Goal: Task Accomplishment & Management: Complete application form

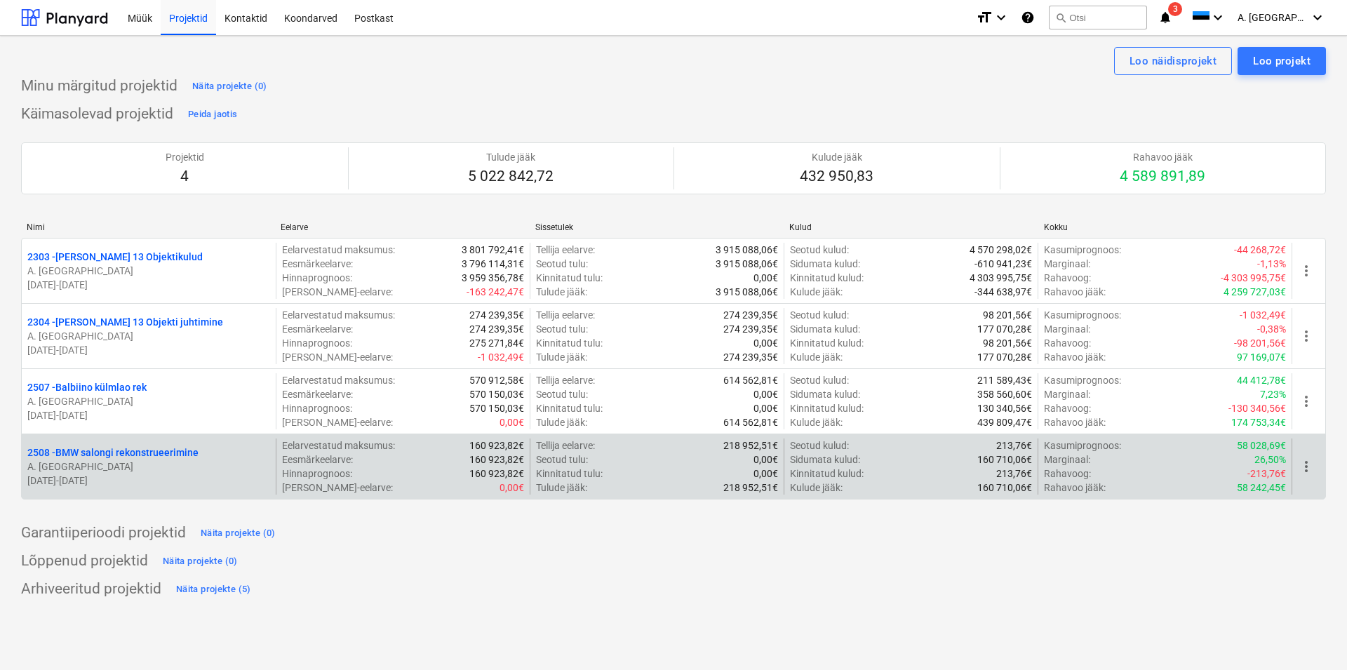
click at [173, 454] on p "2508 - BMW salongi rekonstrueerimine" at bounding box center [112, 453] width 171 height 14
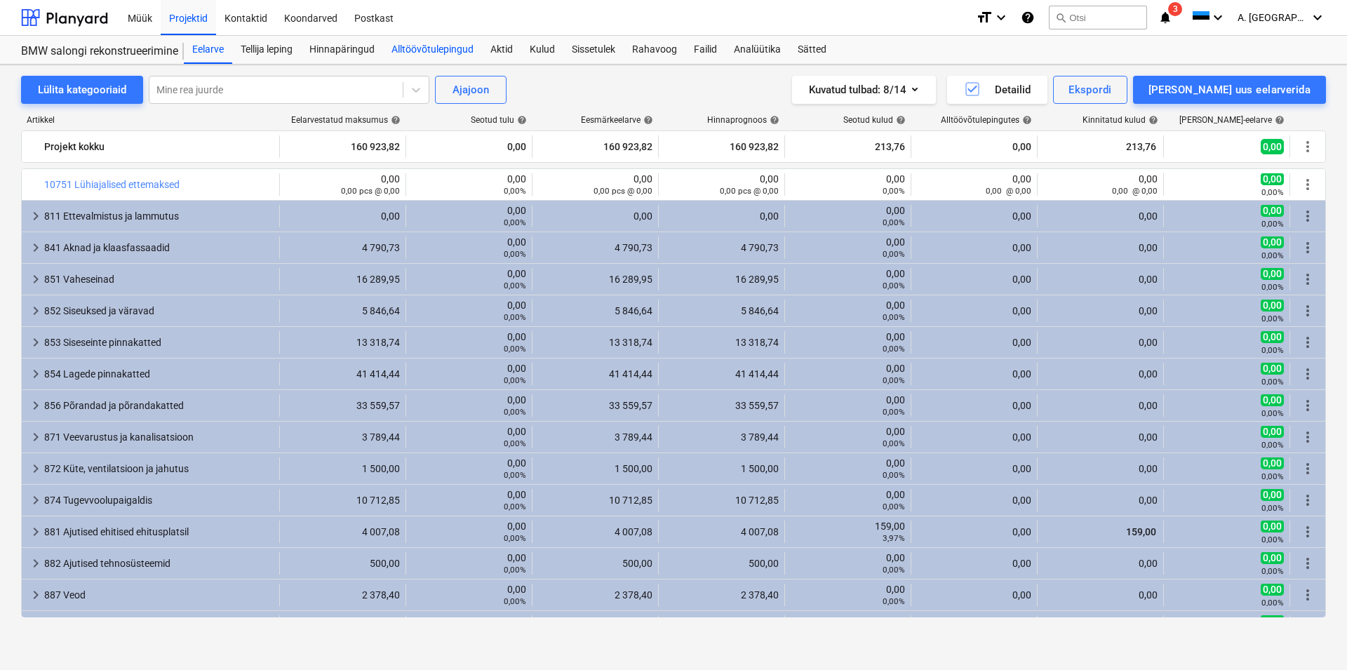
click at [439, 50] on div "Alltöövõtulepingud" at bounding box center [432, 50] width 99 height 28
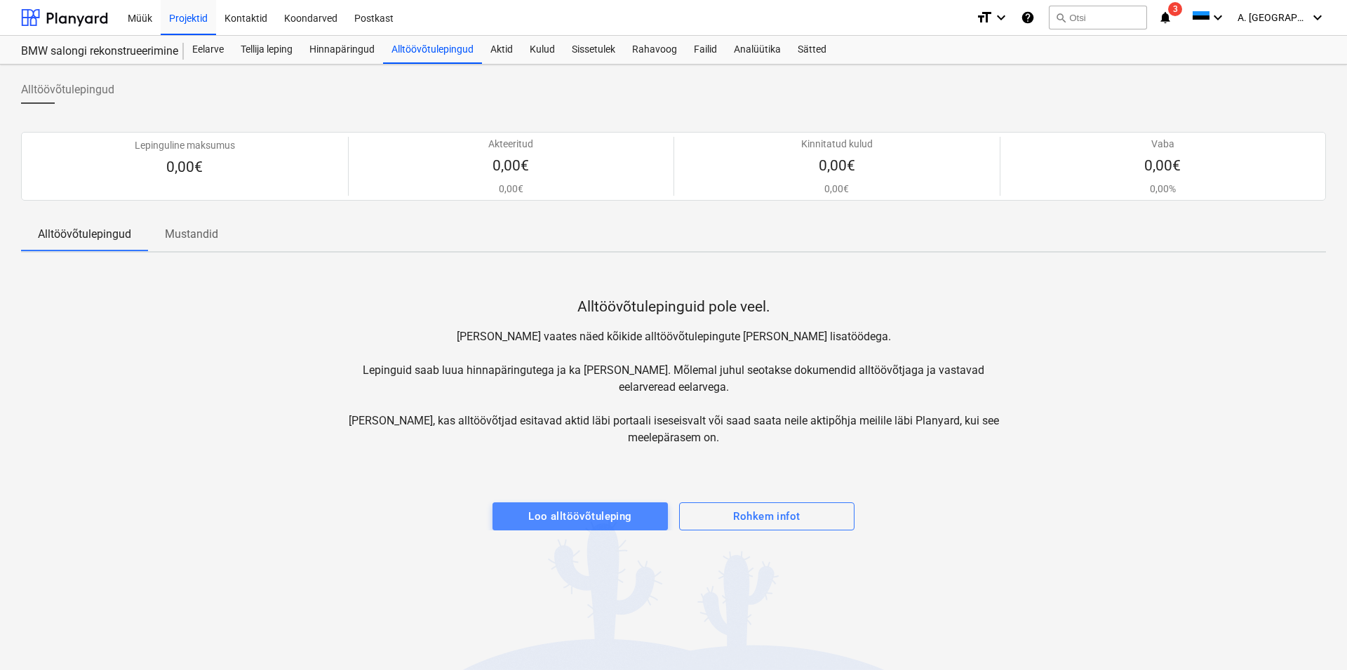
click at [615, 517] on div "Loo alltöövõtuleping" at bounding box center [580, 516] width 104 height 18
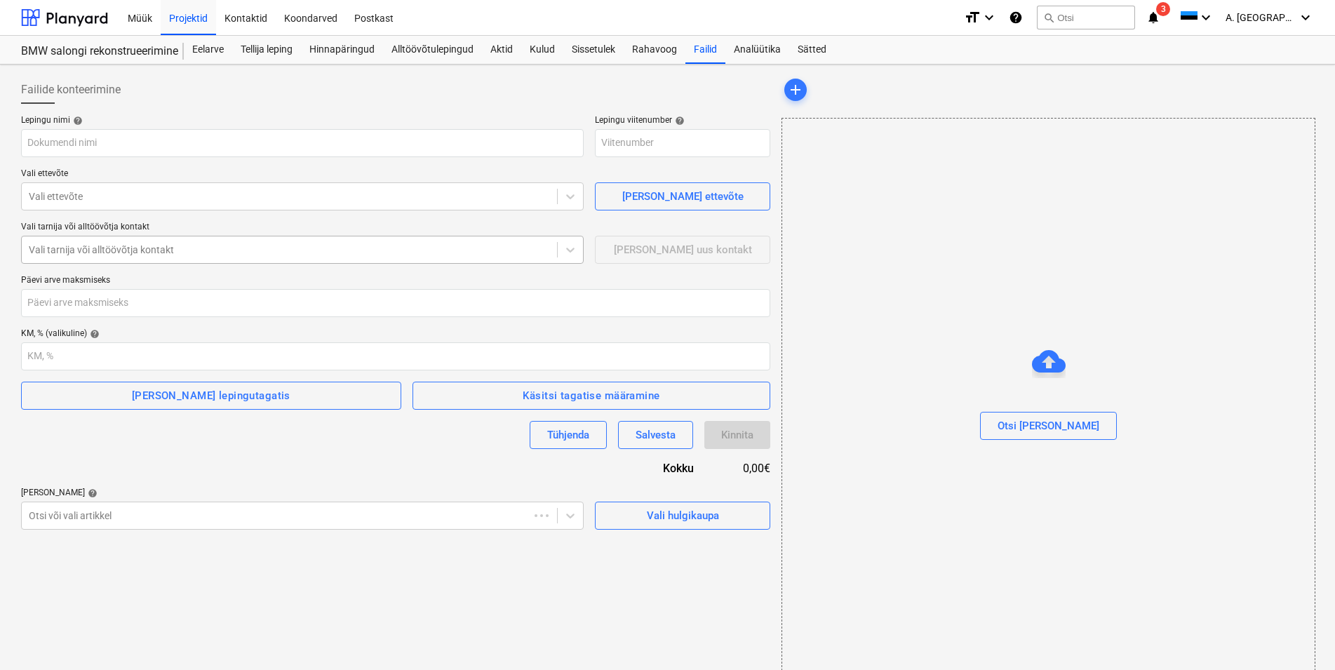
type input "2508-SO-001"
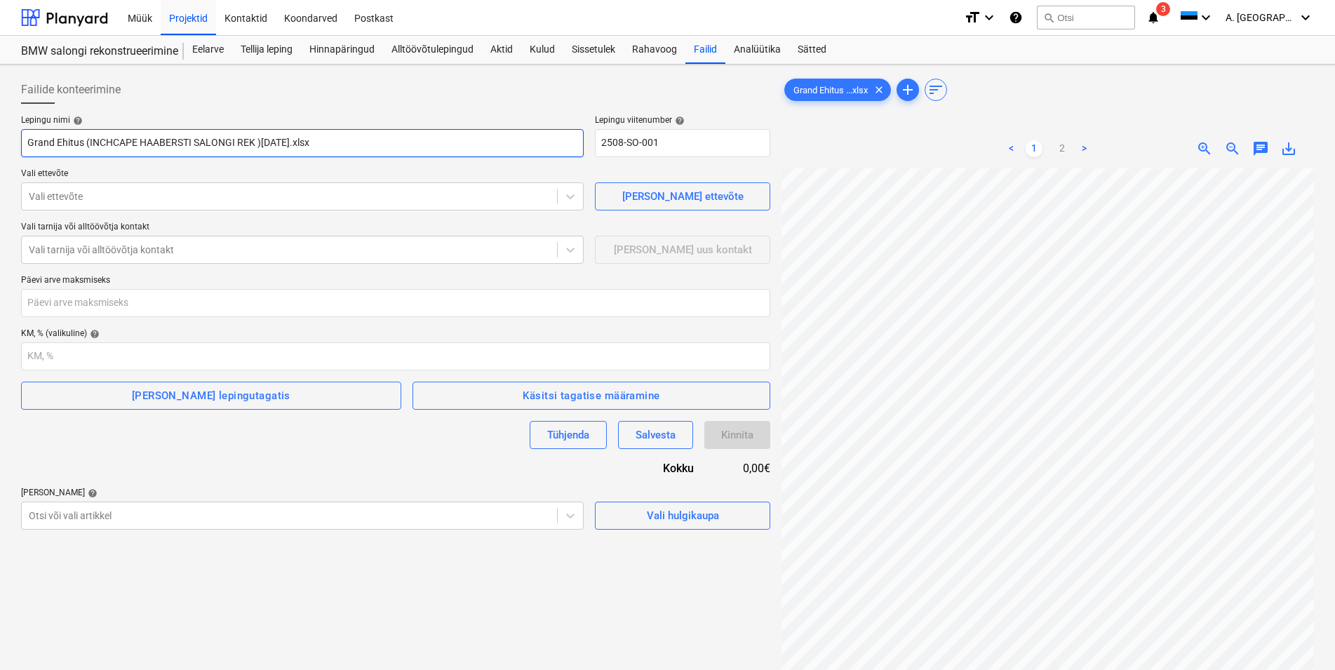
drag, startPoint x: 337, startPoint y: 145, endPoint x: 4, endPoint y: 135, distance: 332.8
click at [21, 135] on input "Grand Ehitus (INCHCAPE HAABERSTI SALONGI REK )[DATE].xlsx" at bounding box center [302, 143] width 563 height 28
paste input "V-402-3_Ehituse alltöövõtuleping - GE2507AL-08-Tefire Group OÜ"
click at [211, 140] on input "V-402-3_Ehituse alltöövõtuleping - GE2507AL-08-Tefire Group OÜ" at bounding box center [302, 143] width 563 height 28
click at [236, 140] on input "V-402-3_Ehituse alltöövõtuleping - GE2508AL-08-Tefire Group OÜ" at bounding box center [302, 143] width 563 height 28
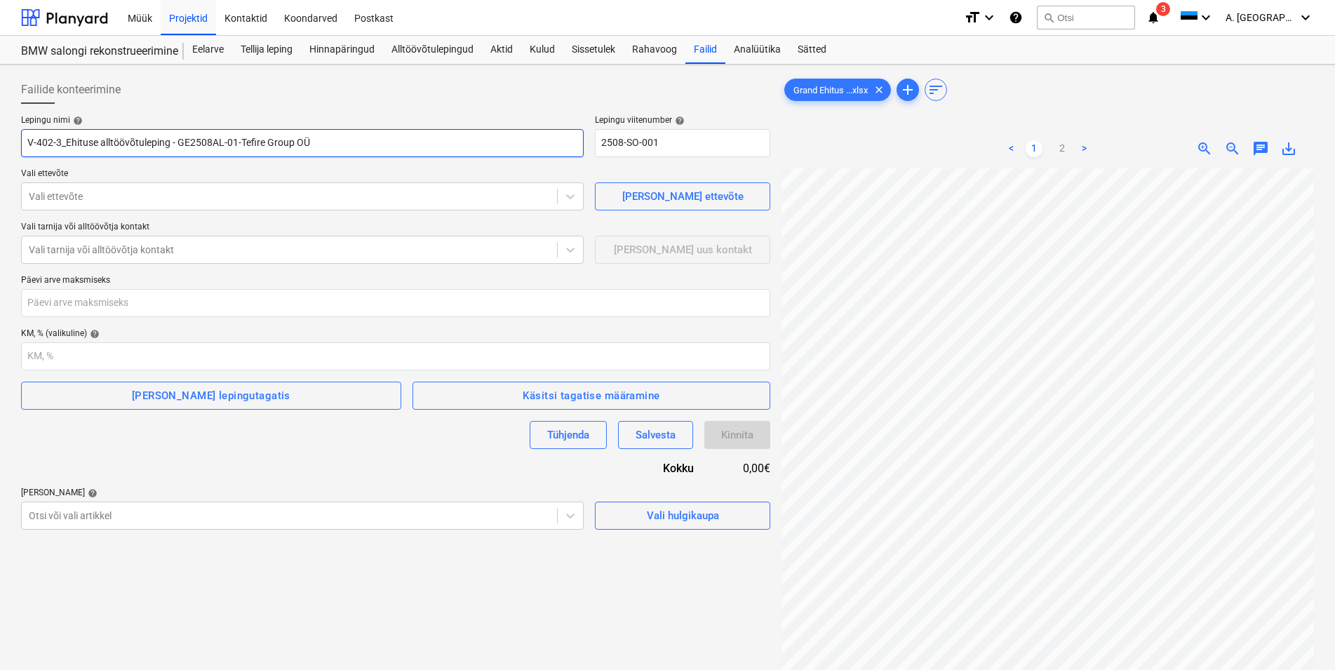
drag, startPoint x: 293, startPoint y: 140, endPoint x: 241, endPoint y: 137, distance: 52.0
click at [241, 137] on input "V-402-3_Ehituse alltöövõtuleping - GE2508AL-01-Tefire Group OÜ" at bounding box center [302, 143] width 563 height 28
type input "V-402-3_Ehituse alltöövõtuleping - GE2508AL-01-Globus Ehitus OÜ"
click at [115, 199] on div at bounding box center [289, 196] width 521 height 14
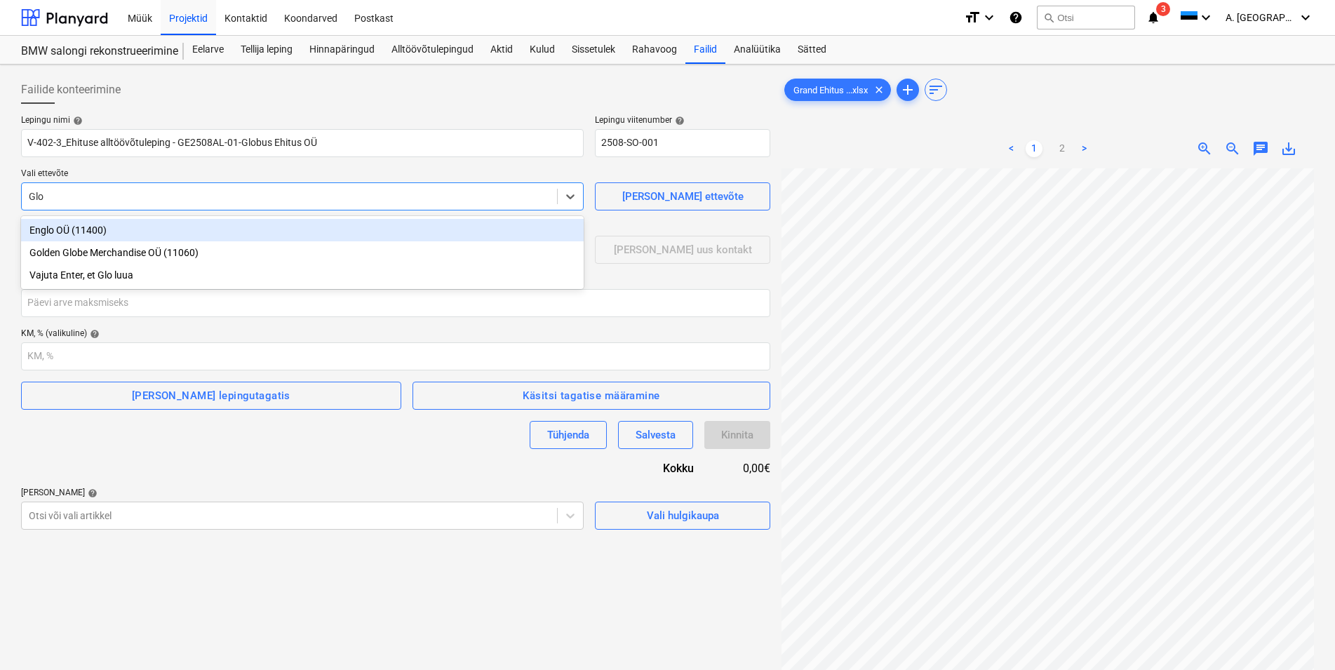
type input "Glob"
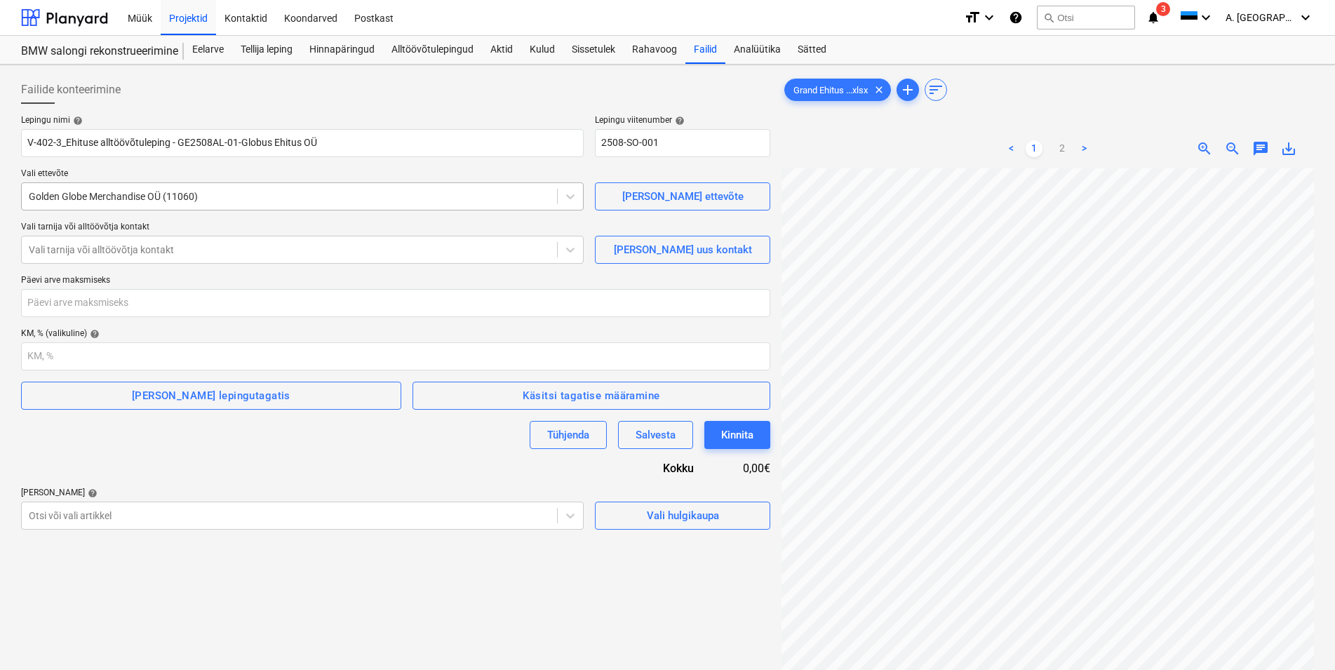
click at [208, 194] on div at bounding box center [289, 196] width 521 height 14
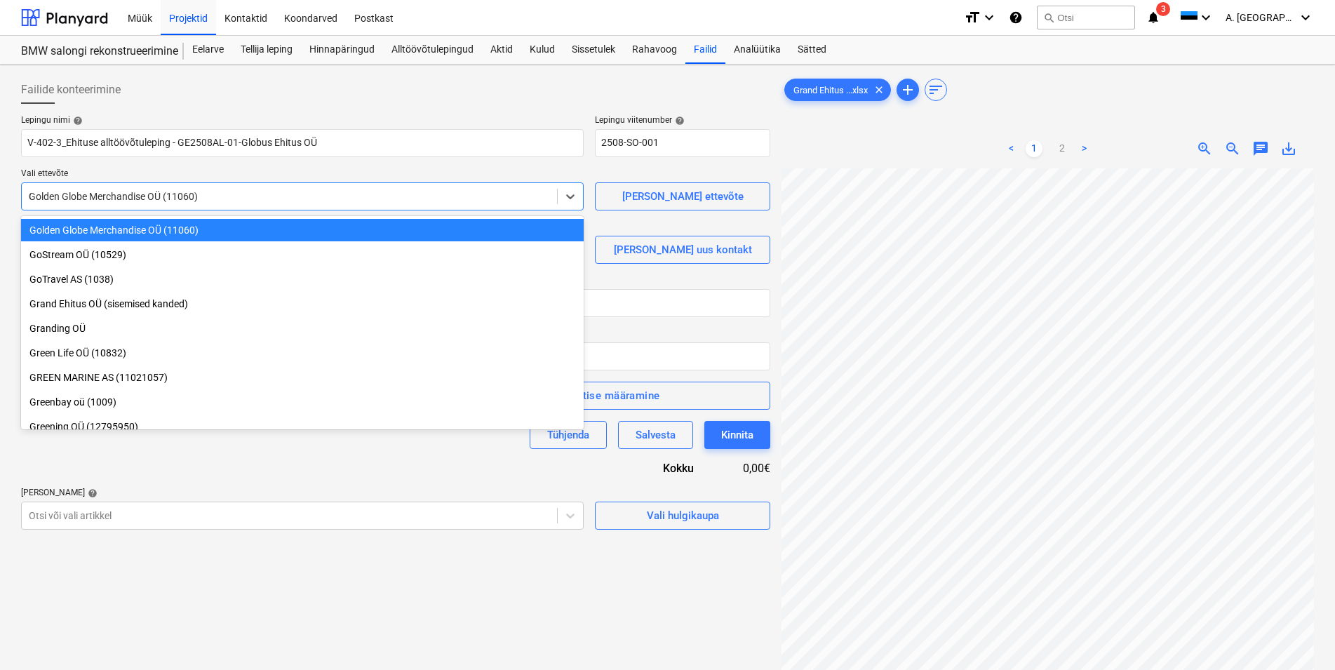
scroll to position [8361, 0]
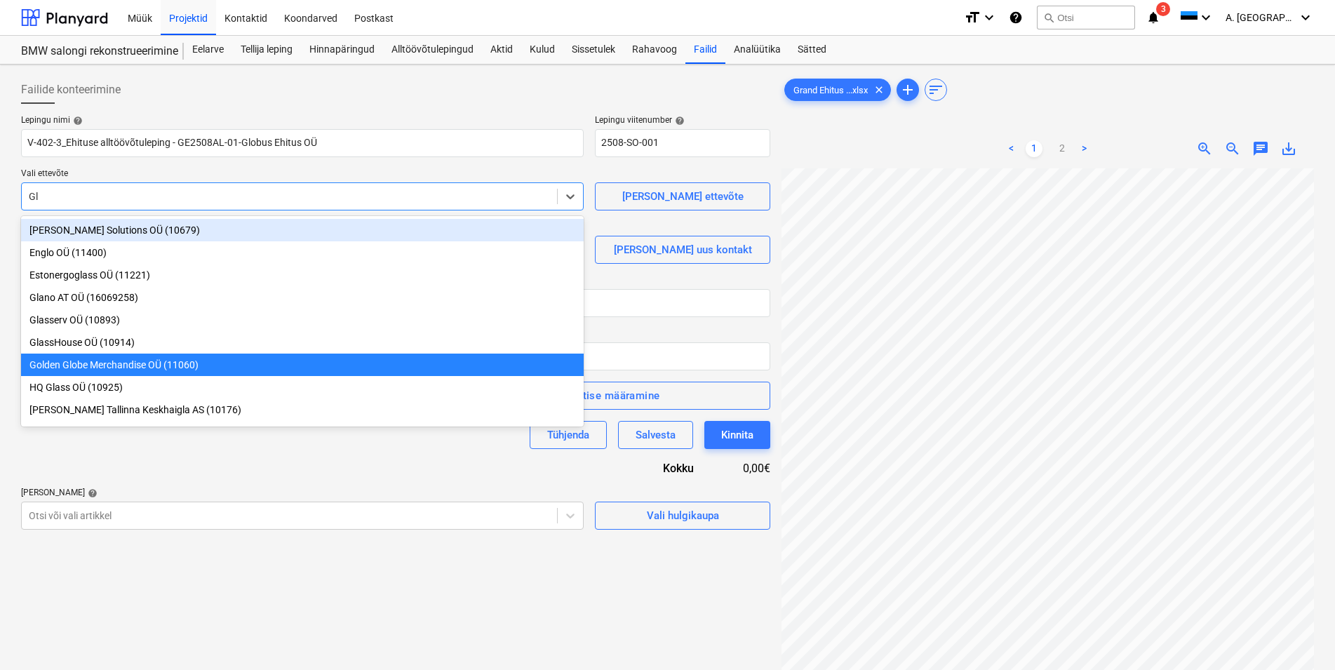
type input "Glo"
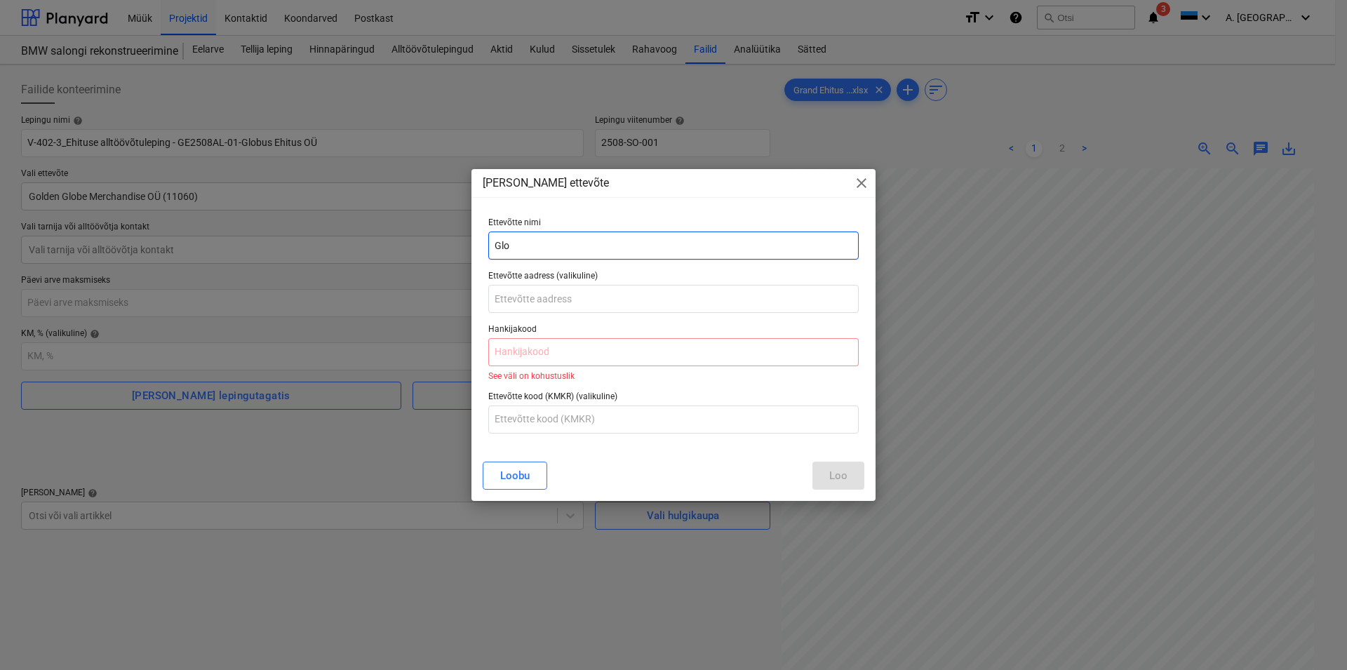
click at [512, 244] on input "Glo" at bounding box center [673, 246] width 371 height 28
type input "Globus Ehitus OÜ"
click at [545, 344] on input "text" at bounding box center [673, 352] width 371 height 28
paste input "12358994"
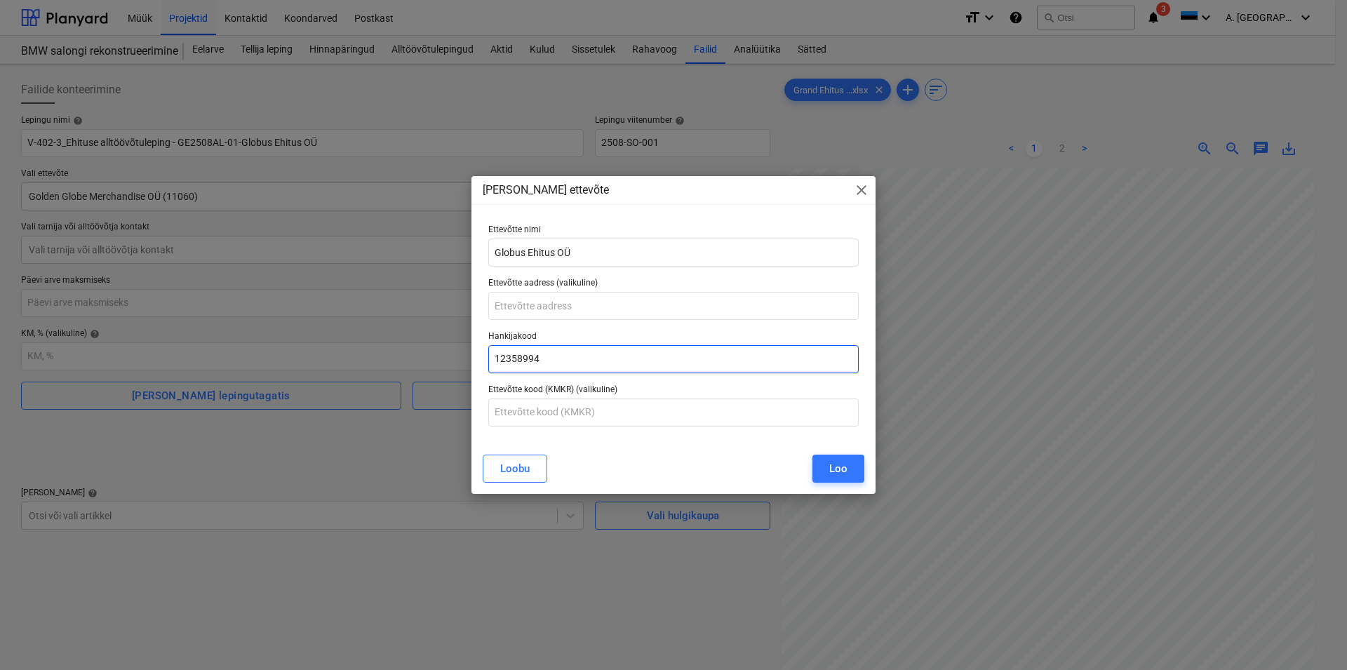
click at [515, 359] on input "12358994" at bounding box center [673, 359] width 371 height 28
type input "12358994"
click at [512, 307] on input "text" at bounding box center [673, 306] width 371 height 28
paste input "[GEOGRAPHIC_DATA], [GEOGRAPHIC_DATA], [GEOGRAPHIC_DATA] alevik, [STREET_ADDRESS…"
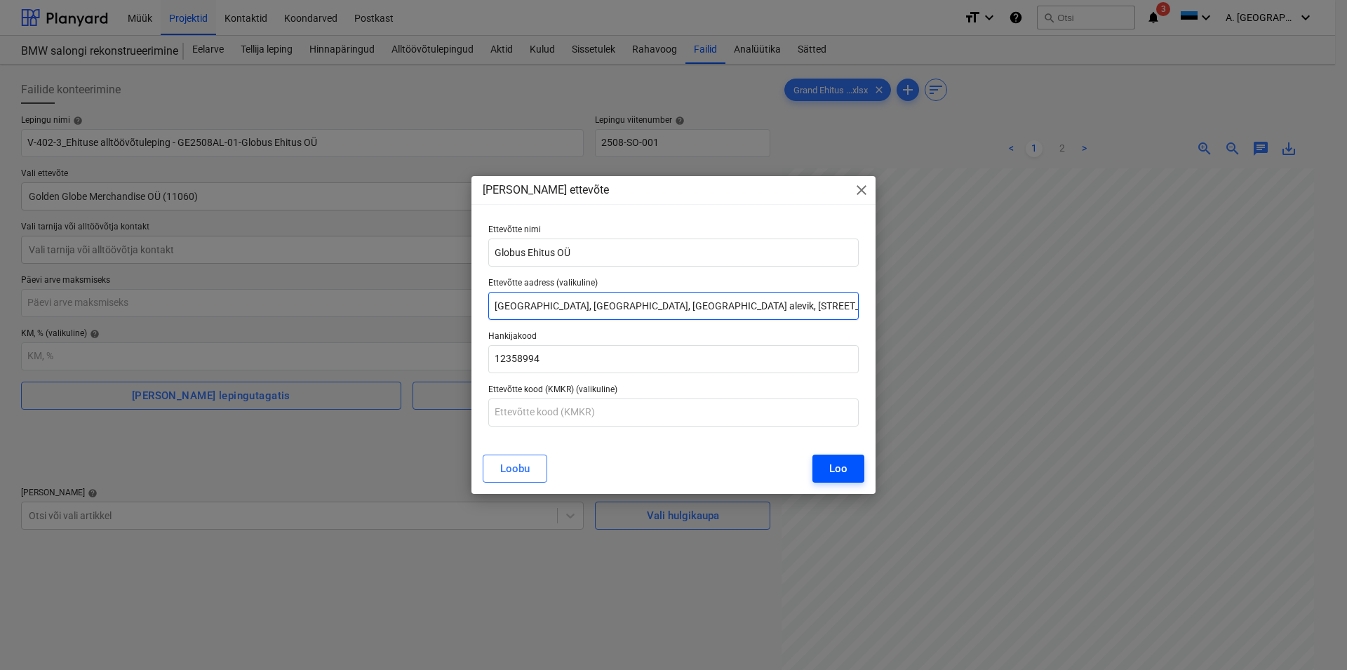
type input "[GEOGRAPHIC_DATA], [GEOGRAPHIC_DATA], [GEOGRAPHIC_DATA] alevik, [STREET_ADDRESS…"
click at [827, 465] on button "Loo" at bounding box center [839, 469] width 52 height 28
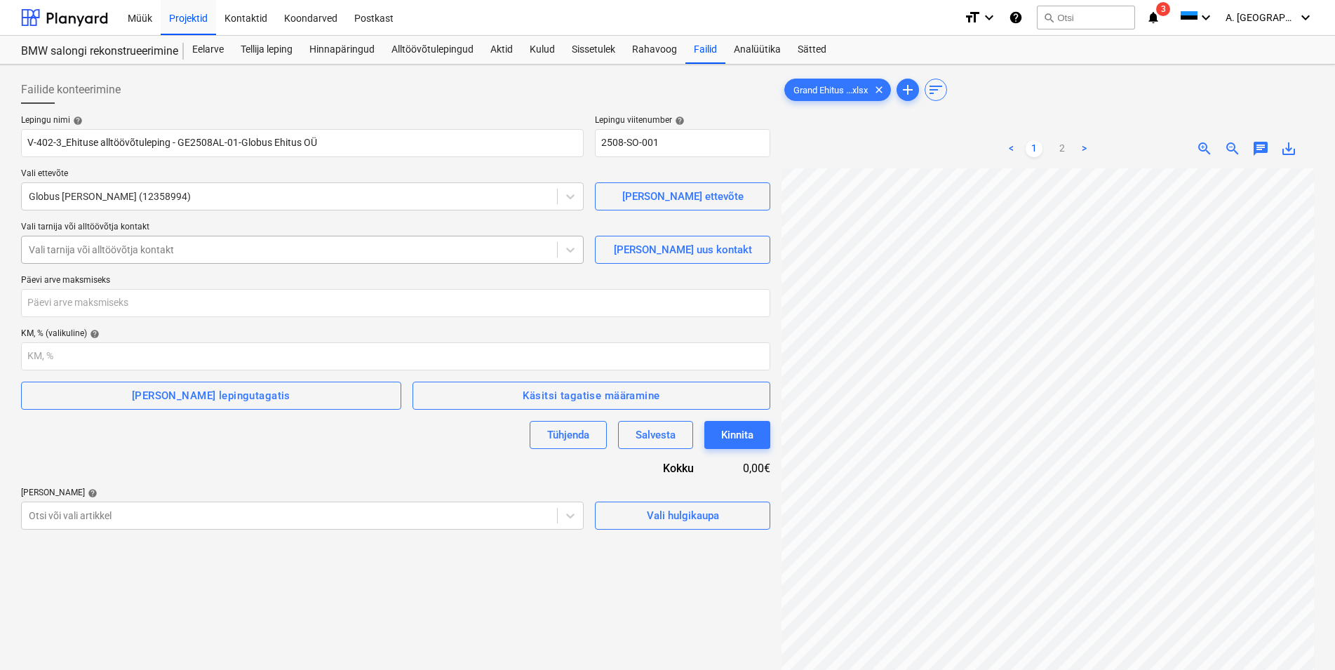
click at [84, 250] on div at bounding box center [289, 250] width 521 height 14
click at [69, 252] on div at bounding box center [289, 250] width 521 height 14
click at [304, 285] on div "Valikuid pole" at bounding box center [302, 283] width 563 height 22
click at [300, 248] on div at bounding box center [289, 250] width 521 height 14
click at [262, 248] on div at bounding box center [289, 250] width 521 height 14
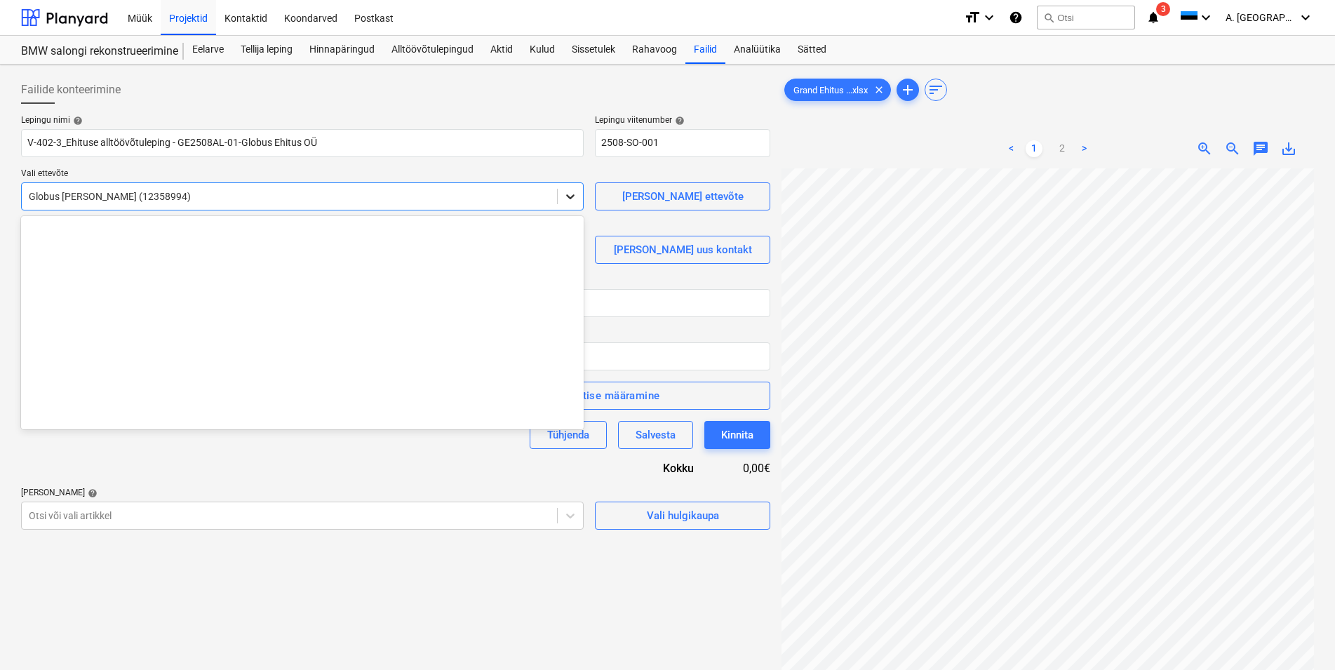
click at [573, 194] on icon at bounding box center [570, 196] width 14 height 14
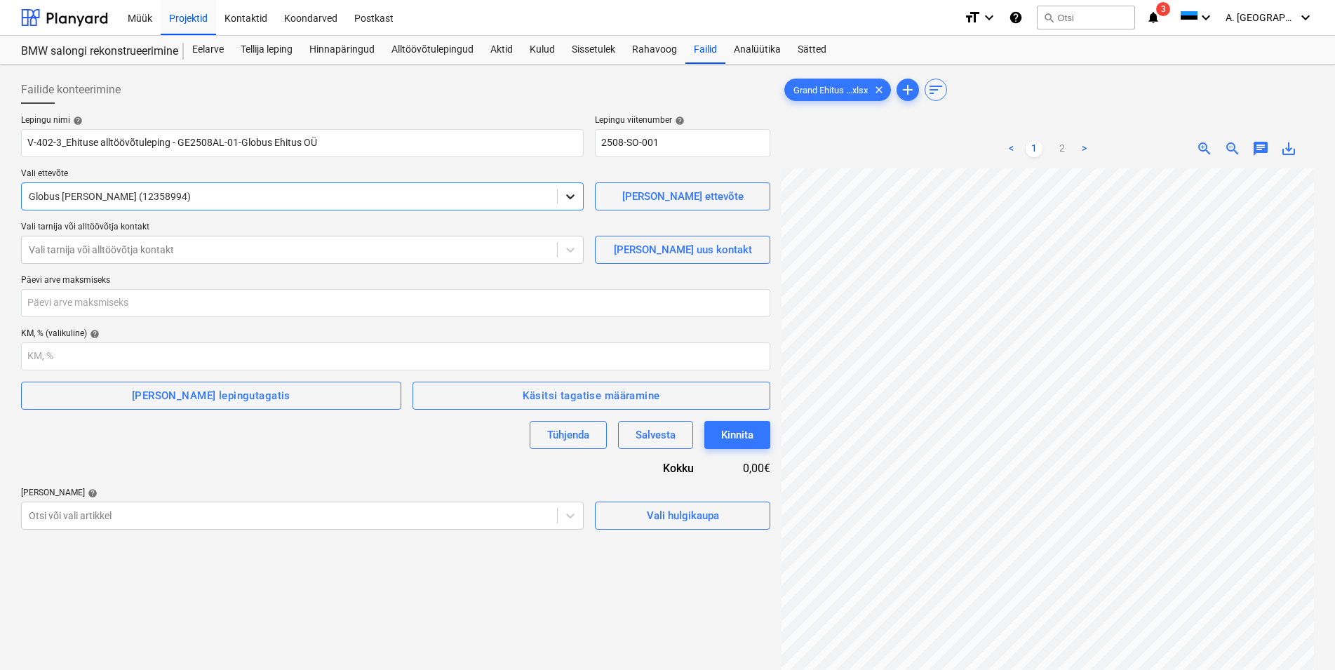
click at [573, 194] on icon at bounding box center [570, 196] width 14 height 14
click at [706, 248] on div "[PERSON_NAME] uus kontakt" at bounding box center [683, 250] width 138 height 18
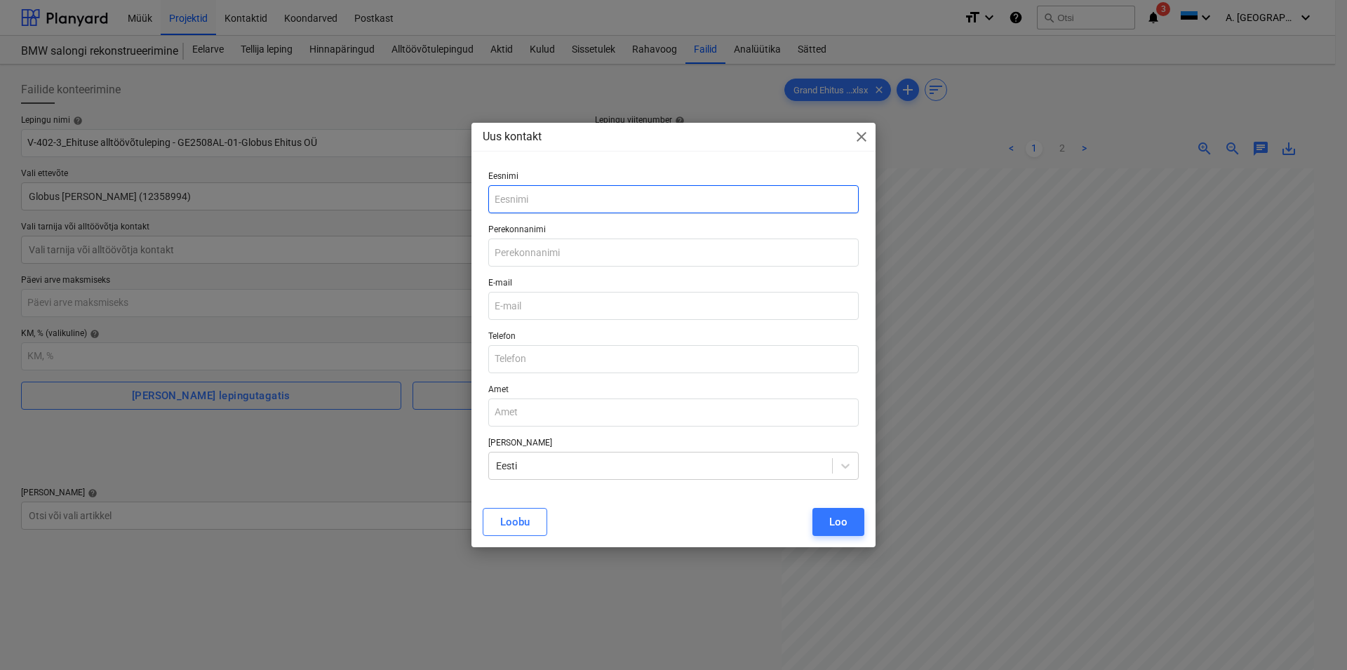
click at [532, 202] on input "text" at bounding box center [673, 199] width 371 height 28
paste input "[PERSON_NAME]"
type input "[PERSON_NAME]"
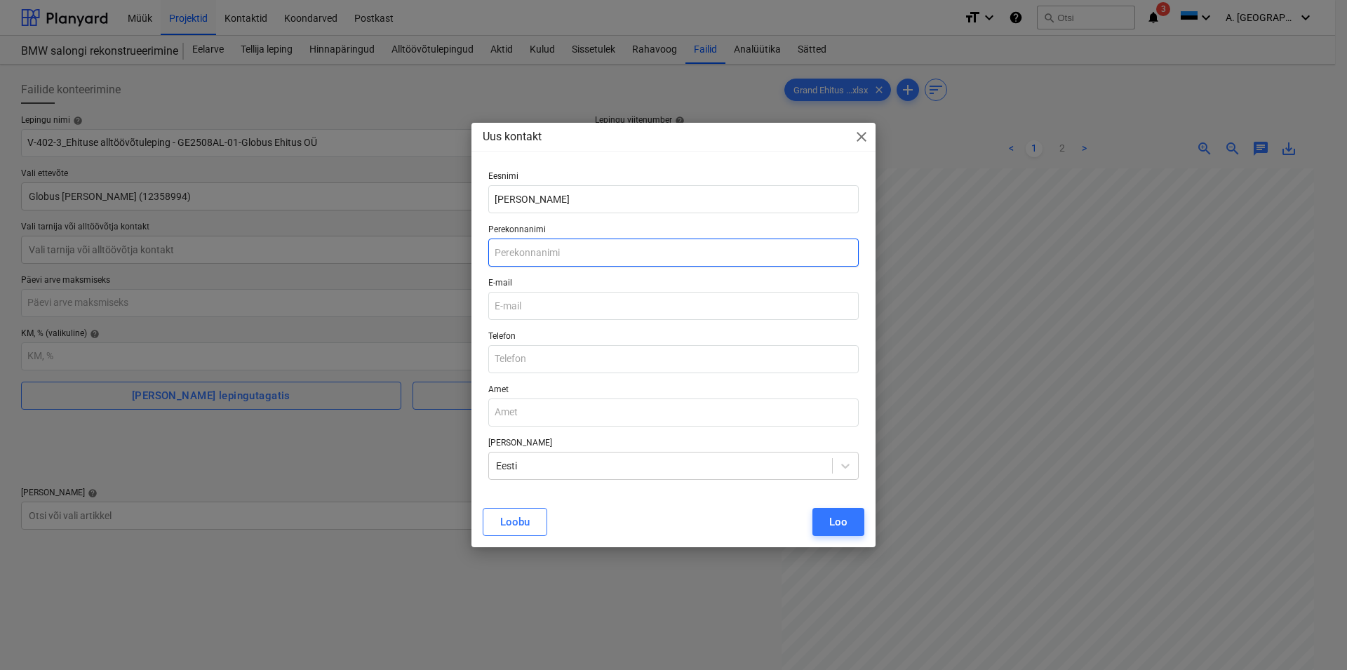
paste input "[PERSON_NAME]"
type input "[PERSON_NAME]"
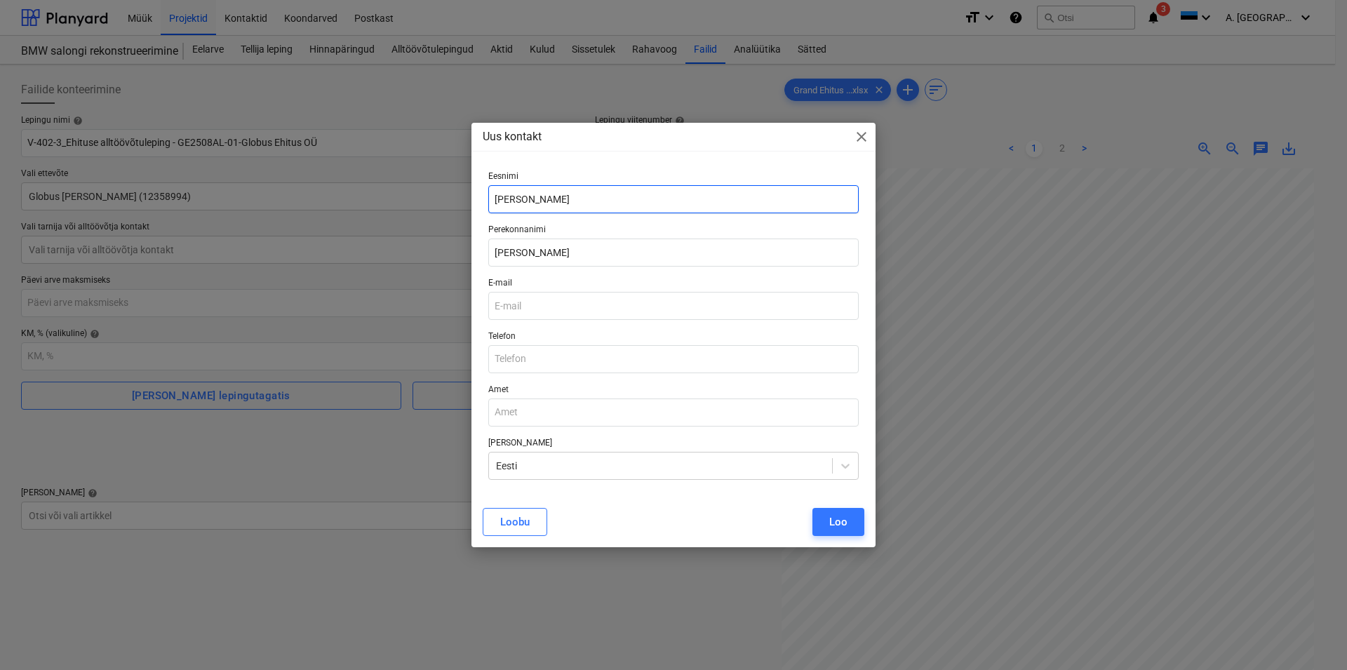
drag, startPoint x: 581, startPoint y: 196, endPoint x: 522, endPoint y: 199, distance: 59.0
click at [522, 199] on input "[PERSON_NAME]" at bounding box center [673, 199] width 371 height 28
type input "Vitali"
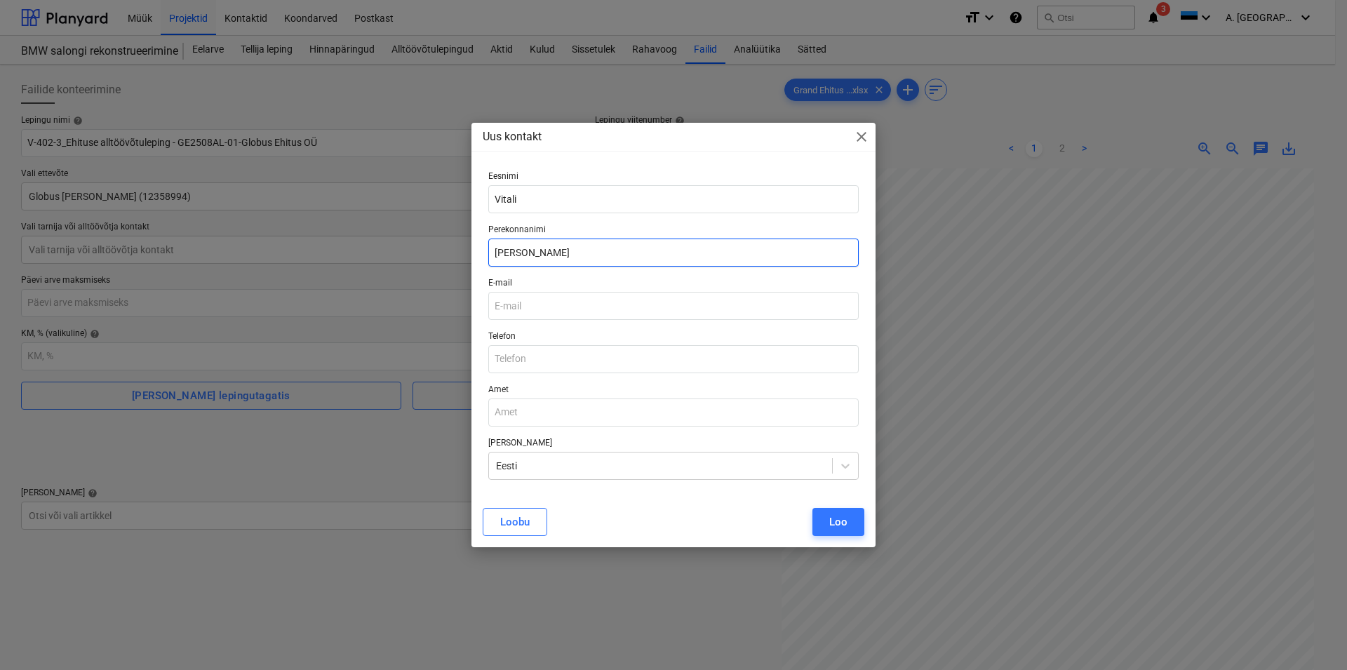
drag, startPoint x: 515, startPoint y: 249, endPoint x: 472, endPoint y: 246, distance: 43.6
click at [488, 246] on input "[PERSON_NAME]" at bounding box center [673, 253] width 371 height 28
type input "Kotsalainen"
click at [526, 311] on input "email" at bounding box center [673, 306] width 371 height 28
paste input "[EMAIL_ADDRESS][DOMAIN_NAME]"
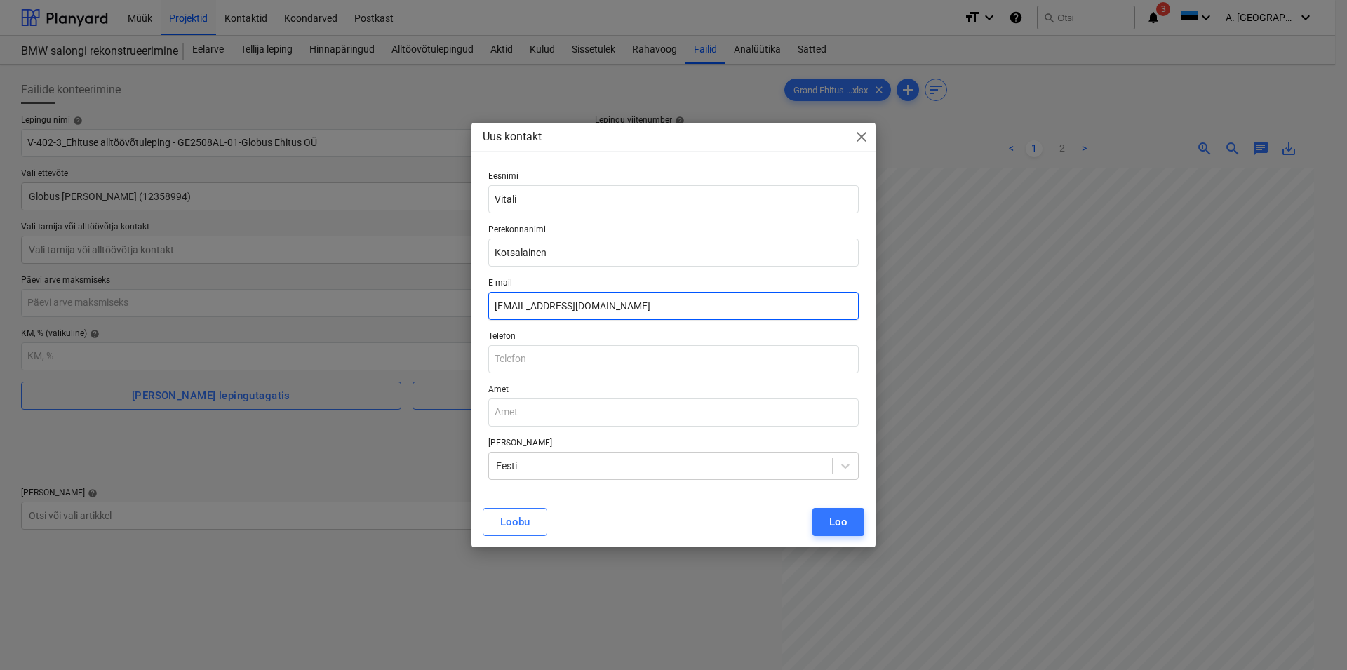
click at [515, 301] on input "[EMAIL_ADDRESS][DOMAIN_NAME]" at bounding box center [673, 306] width 371 height 28
type input "[EMAIL_ADDRESS][DOMAIN_NAME]"
click at [516, 352] on input "text" at bounding box center [673, 359] width 371 height 28
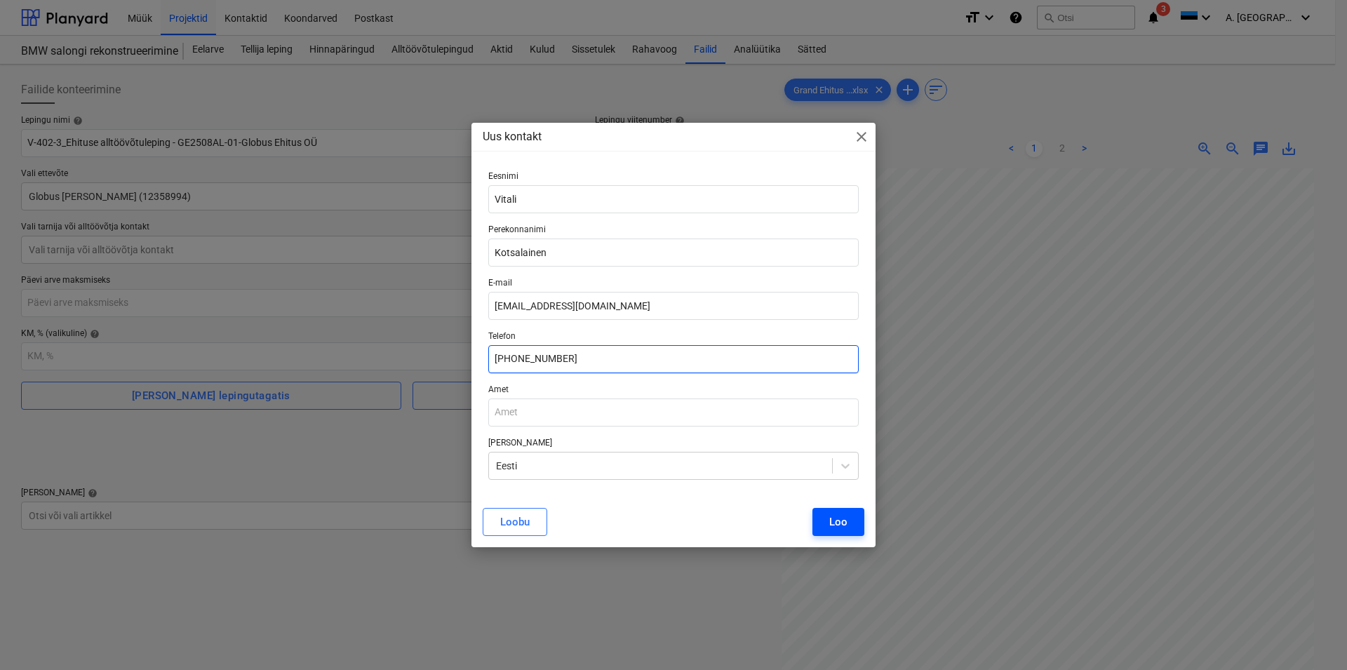
type input "[PHONE_NUMBER]"
click at [835, 519] on div "Loo" at bounding box center [838, 522] width 18 height 18
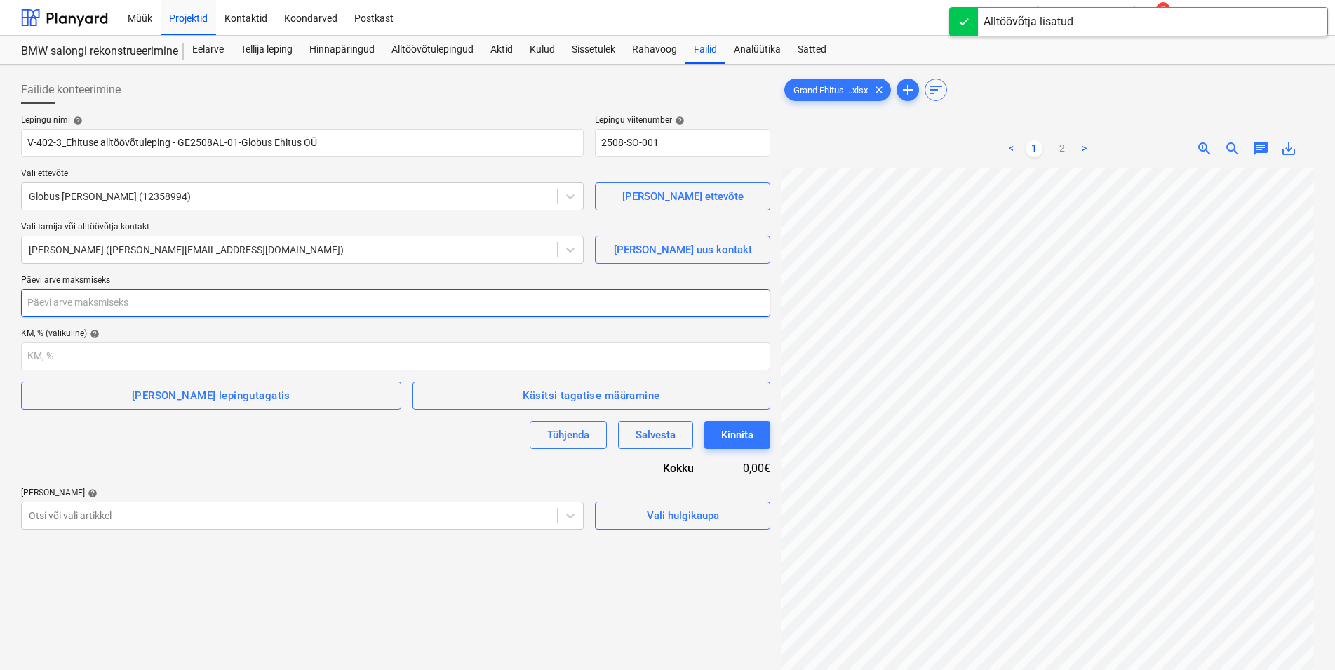
click at [65, 303] on input "number" at bounding box center [395, 303] width 749 height 28
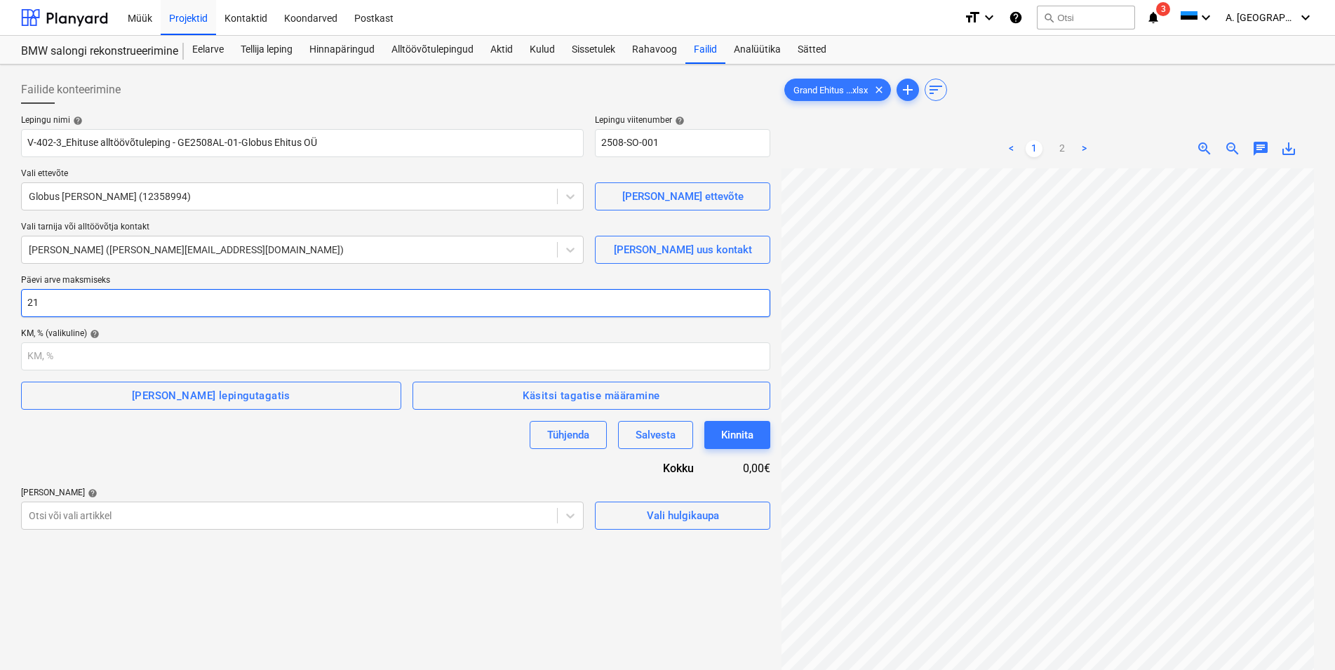
type input "21"
click at [186, 455] on div "Lepingu nimi help V-402-3_Ehituse alltöövõtuleping - GE2508AL-01-Globus Ehitus …" at bounding box center [395, 322] width 749 height 415
click at [141, 515] on body "Müük Projektid Kontaktid Koondarved Postkast format_size keyboard_arrow_down he…" at bounding box center [667, 335] width 1335 height 670
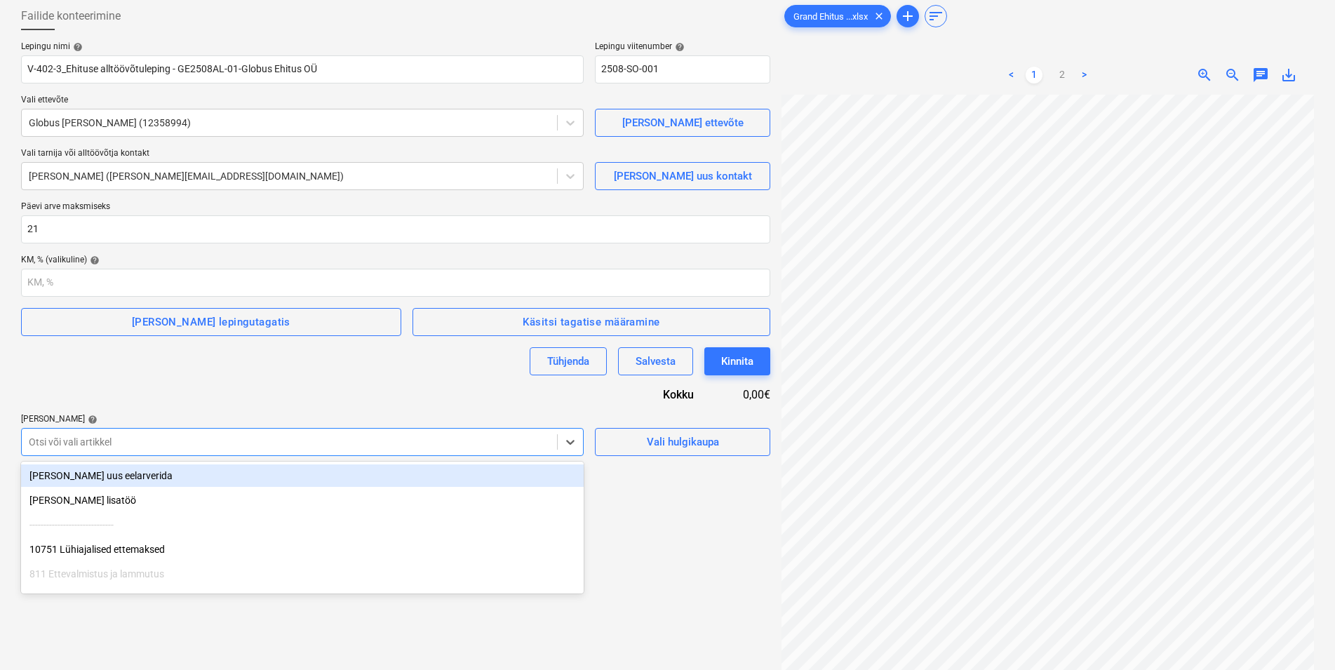
scroll to position [84, 0]
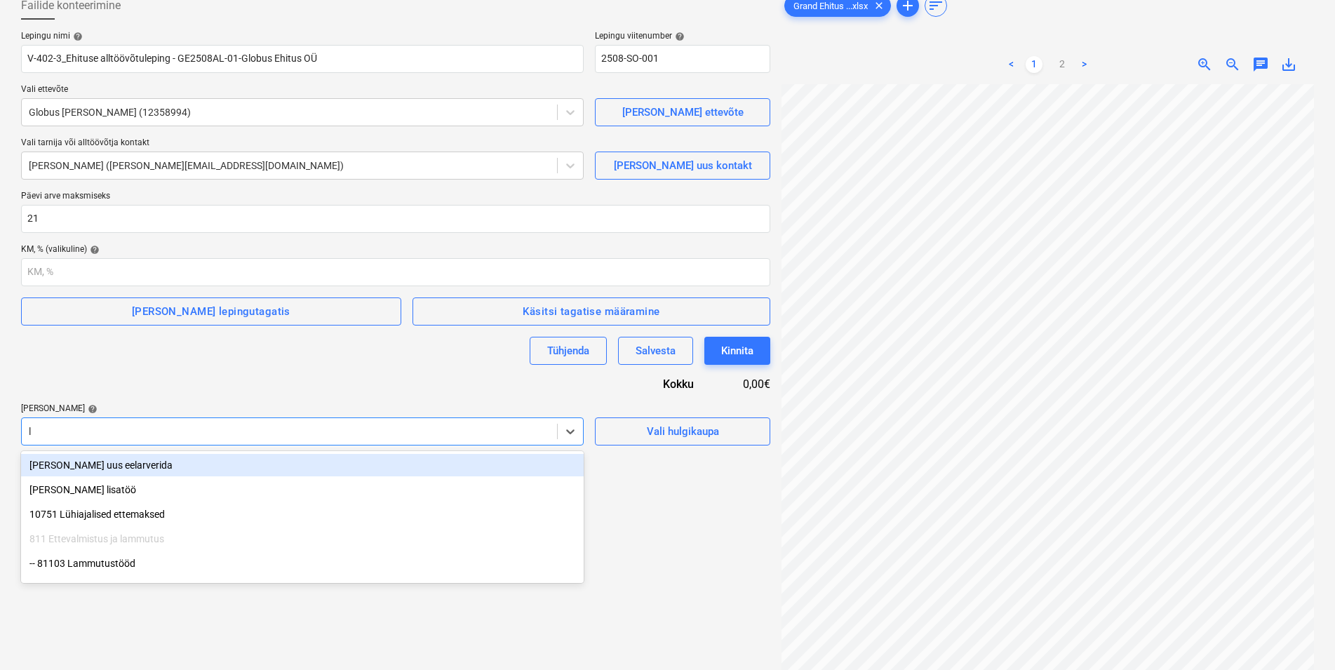
type input "la"
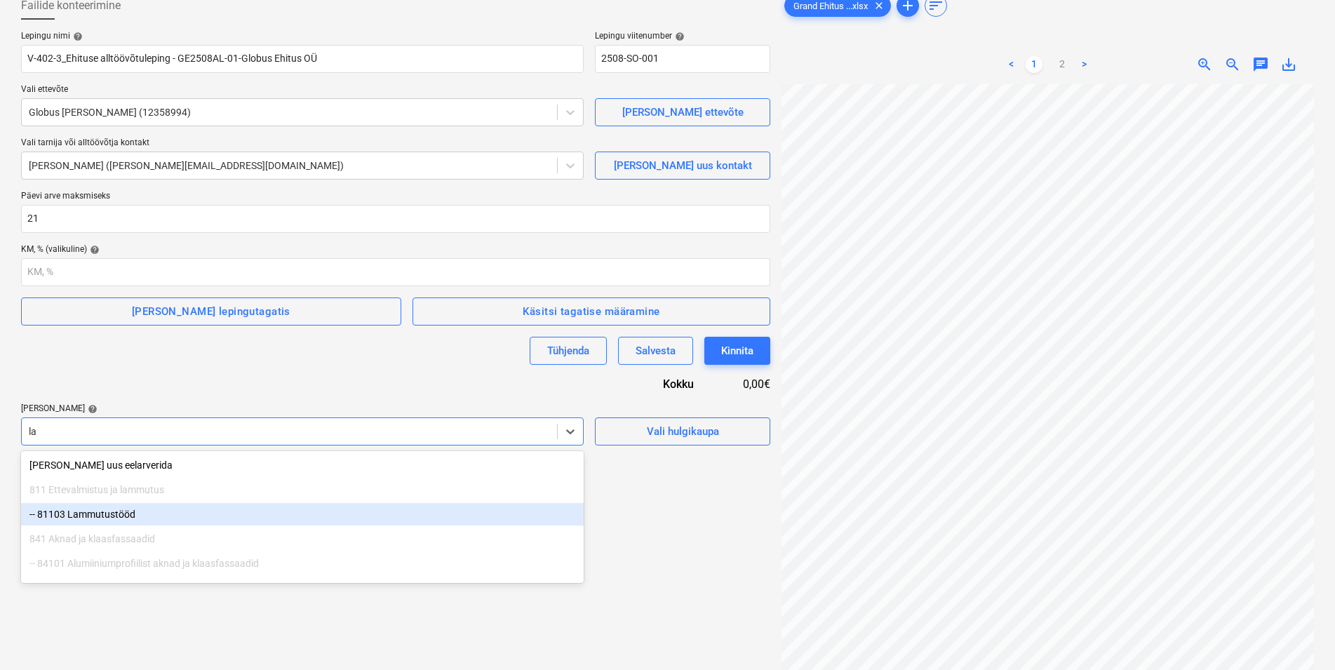
click at [120, 512] on div "-- 81103 Lammutustööd" at bounding box center [302, 514] width 563 height 22
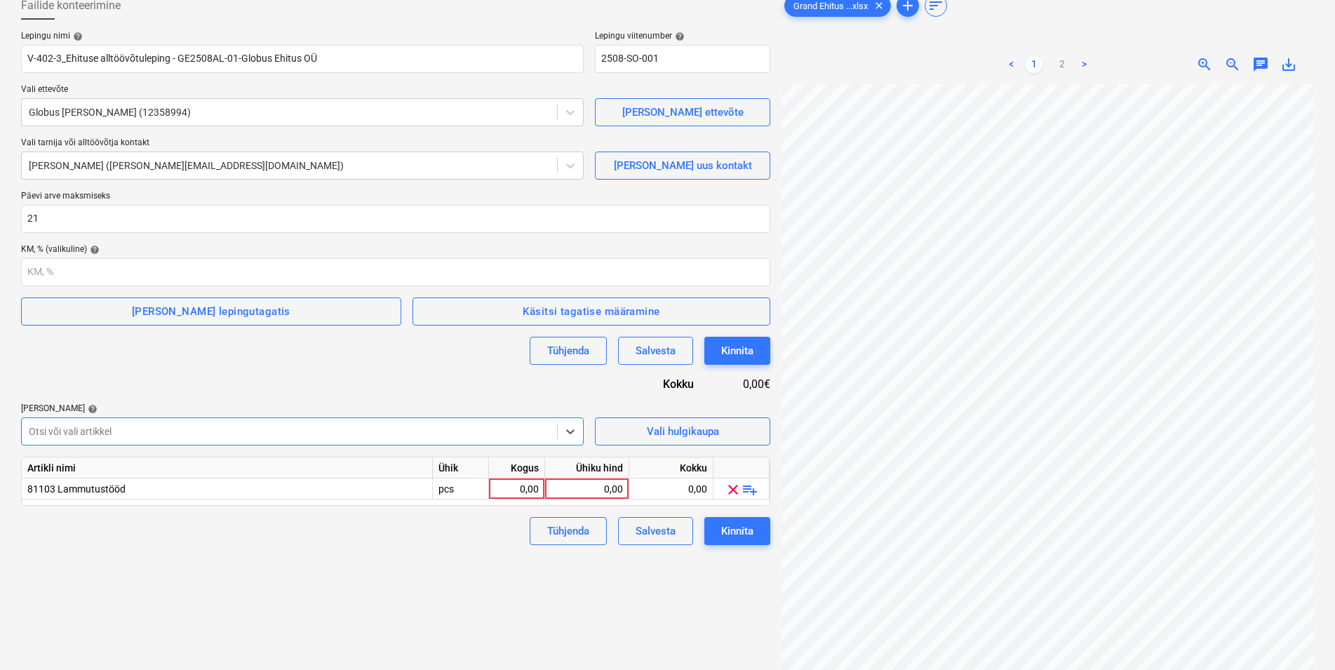
click at [140, 581] on div "Failide konteerimine Lepingu nimi help V-402-3_Ehituse alltöövõtuleping - GE250…" at bounding box center [395, 353] width 761 height 735
click at [345, 536] on div "Tühjenda Salvesta Kinnita" at bounding box center [395, 531] width 749 height 28
